Goal: Task Accomplishment & Management: Complete application form

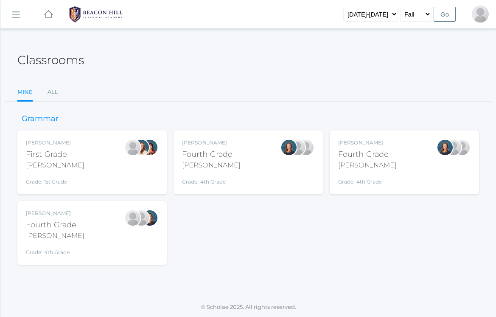
click at [213, 178] on div "Grade: 4th Grade" at bounding box center [211, 180] width 59 height 12
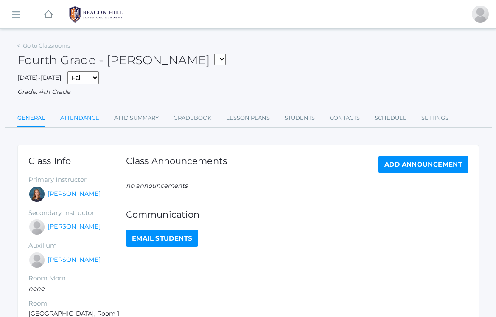
click at [87, 114] on link "Attendance" at bounding box center [79, 118] width 39 height 17
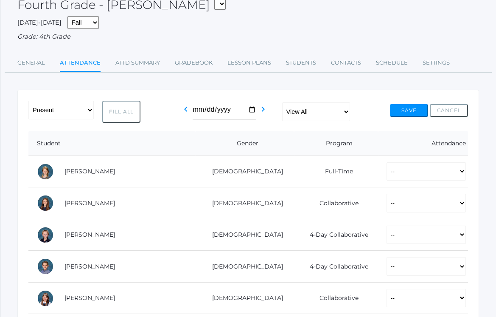
scroll to position [72, 0]
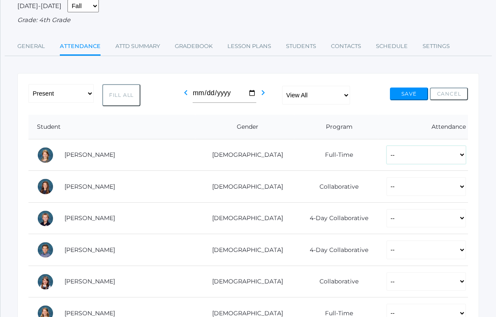
select select "P"
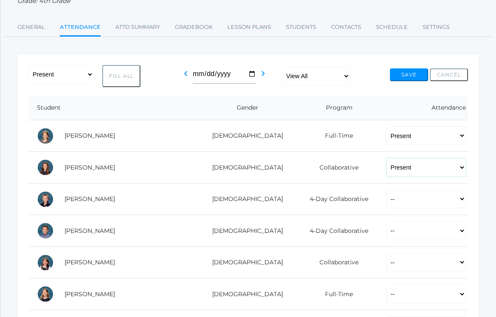
scroll to position [92, 0]
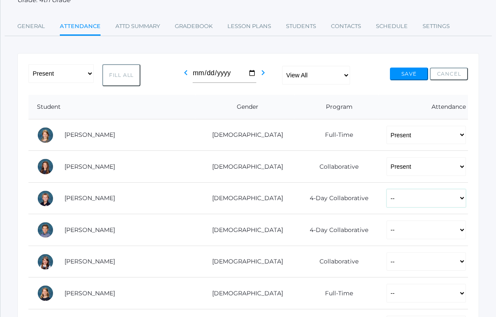
select select "P"
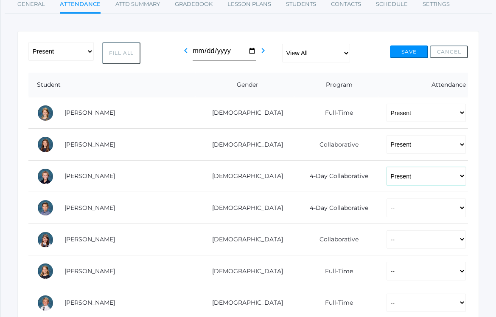
scroll to position [120, 0]
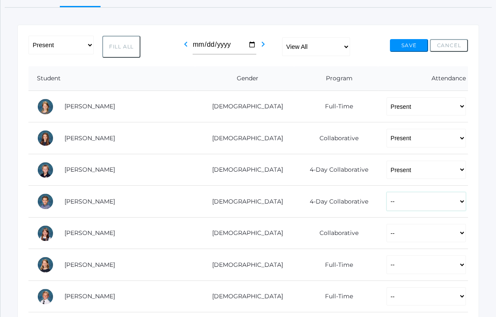
select select "P"
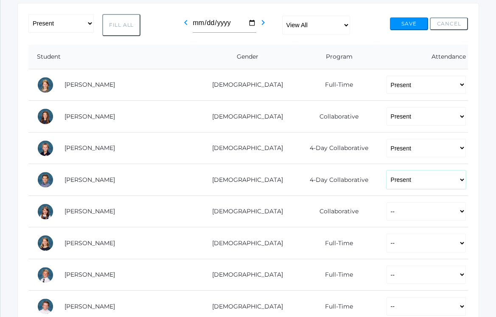
scroll to position [143, 0]
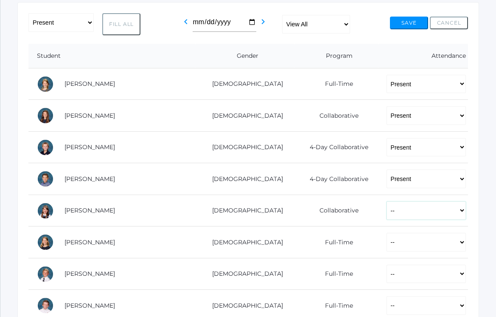
select select "P"
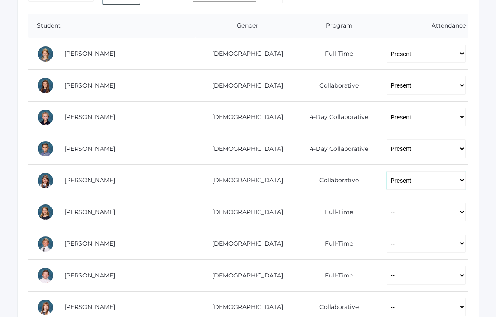
scroll to position [180, 0]
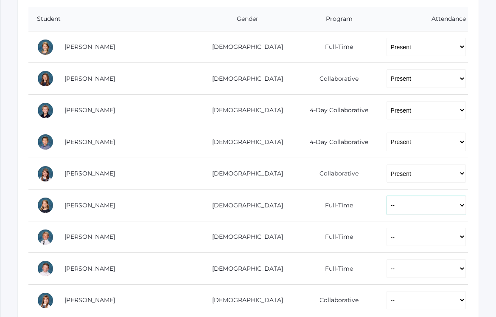
select select "P"
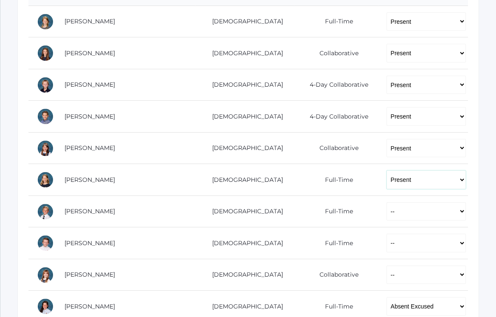
scroll to position [205, 0]
select select "P"
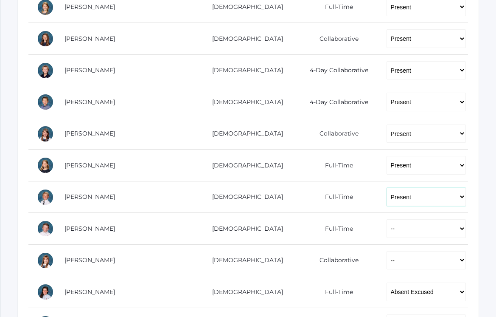
scroll to position [234, 0]
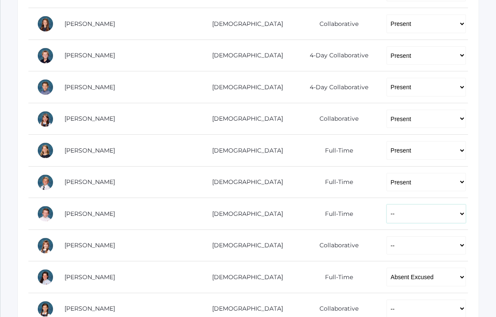
select select "P"
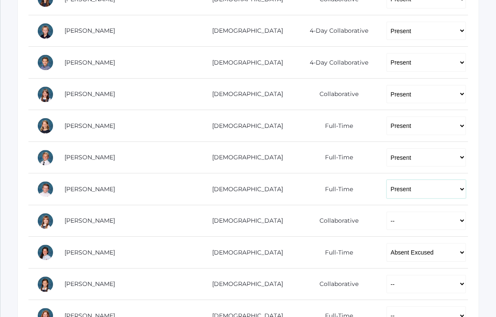
scroll to position [261, 0]
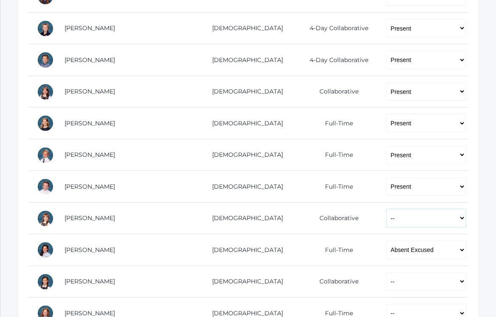
select select "P"
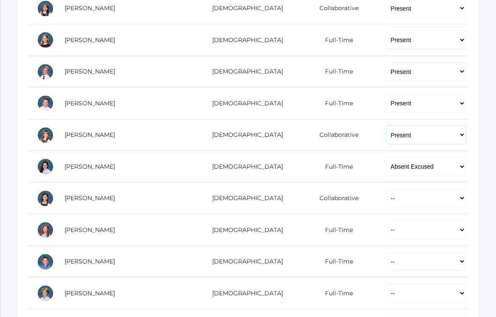
scroll to position [347, 0]
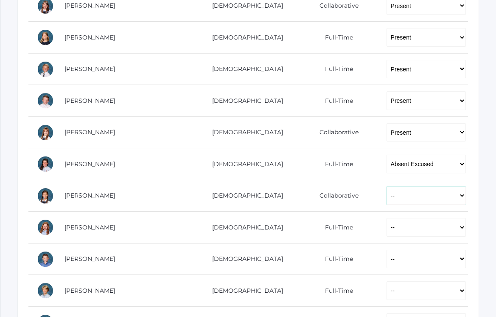
select select "P"
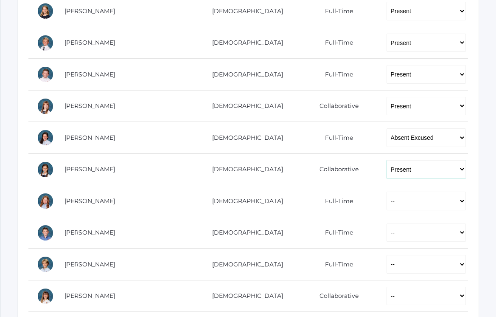
scroll to position [374, 0]
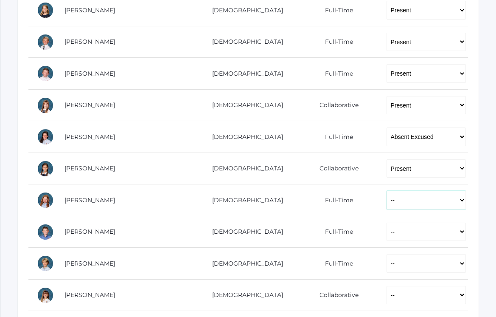
select select "P"
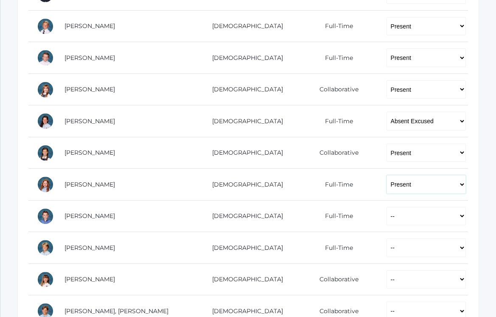
scroll to position [400, 0]
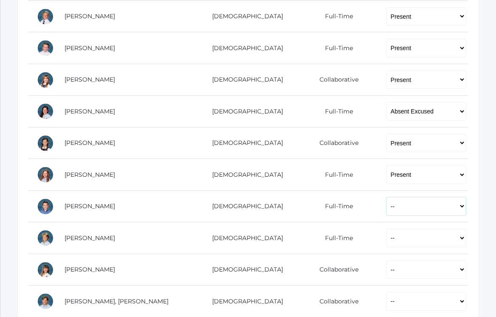
select select "P"
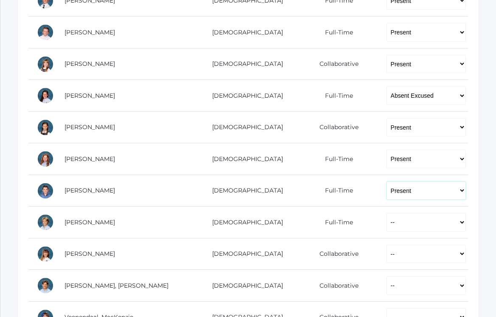
scroll to position [419, 0]
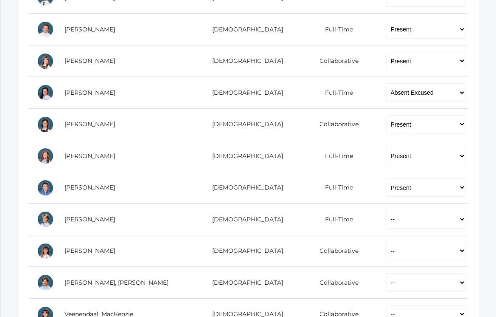
click at [378, 206] on td "-- Present Present-At-Home Tardy Excused Tardy Unexcused Absent Excused Absent …" at bounding box center [423, 219] width 90 height 32
select select "P"
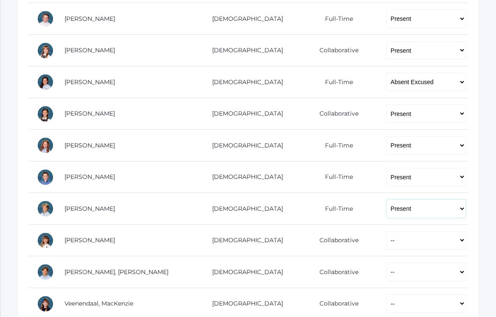
scroll to position [447, 0]
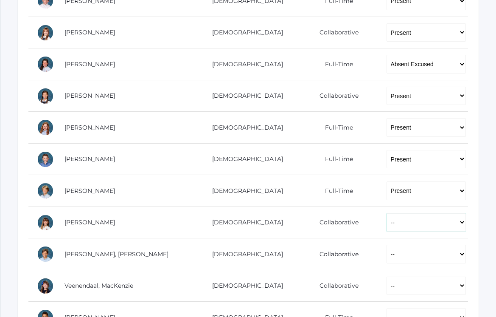
select select "P"
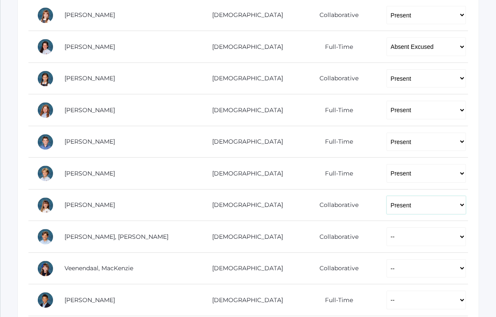
scroll to position [465, 0]
select select "P"
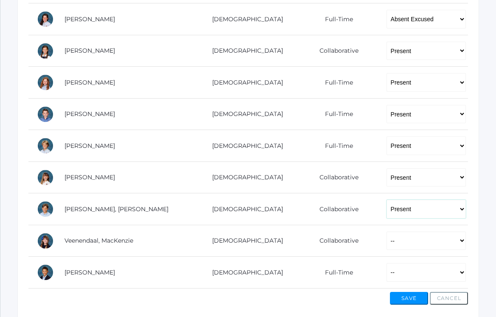
scroll to position [503, 0]
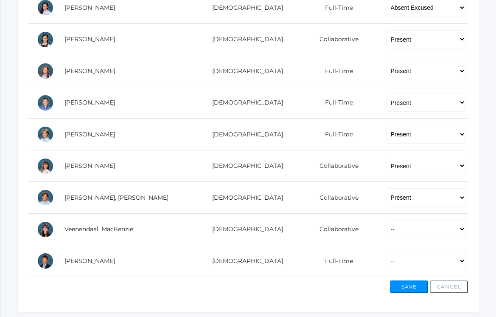
click at [378, 236] on td "-- Present Present-At-Home Tardy Excused Tardy Unexcused Absent Excused Absent …" at bounding box center [423, 229] width 90 height 32
select select "P"
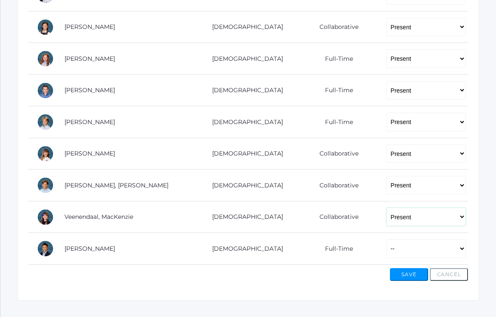
scroll to position [516, 0]
select select "P"
click at [408, 270] on button "Save" at bounding box center [409, 273] width 38 height 13
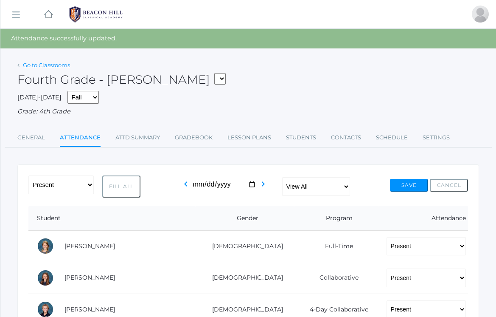
click at [56, 64] on link "Go to Classrooms" at bounding box center [46, 65] width 47 height 7
